Goal: Use online tool/utility: Use online tool/utility

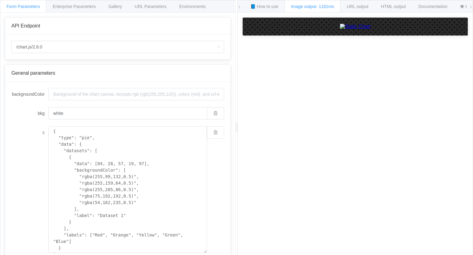
click at [340, 29] on img at bounding box center [355, 27] width 31 height 6
click at [140, 6] on span "URL Parameters" at bounding box center [151, 6] width 32 height 5
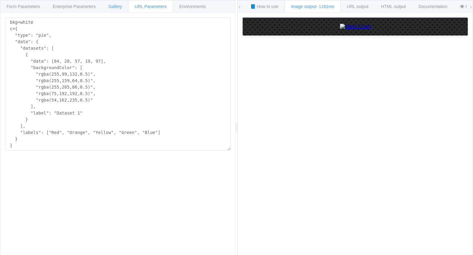
click at [119, 6] on span "Gallery" at bounding box center [116, 6] width 14 height 5
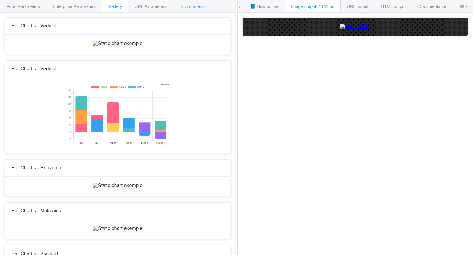
click at [195, 7] on span "Environments" at bounding box center [192, 6] width 27 height 5
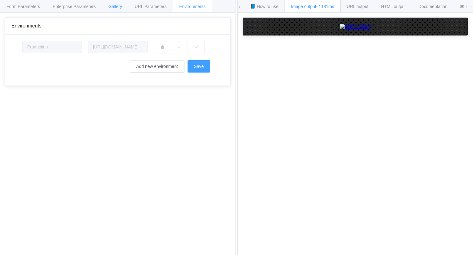
click at [118, 4] on span "Gallery" at bounding box center [116, 6] width 14 height 5
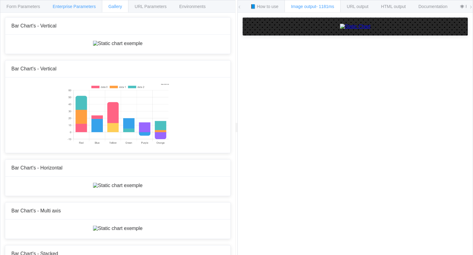
click at [80, 3] on div "Enterprise Parameters" at bounding box center [74, 6] width 56 height 12
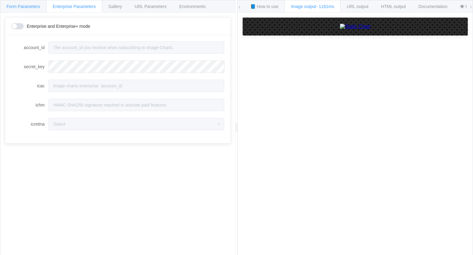
click at [32, 6] on span "Form Parameters" at bounding box center [23, 6] width 34 height 5
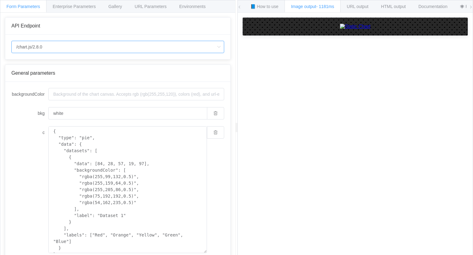
click at [178, 43] on input "/chart.js/2.8.0" at bounding box center [117, 47] width 213 height 12
